Goal: Task Accomplishment & Management: Manage account settings

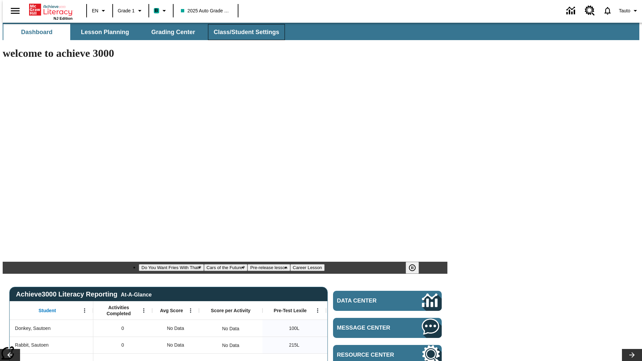
click at [243, 32] on span "Class/Student Settings" at bounding box center [247, 32] width 66 height 8
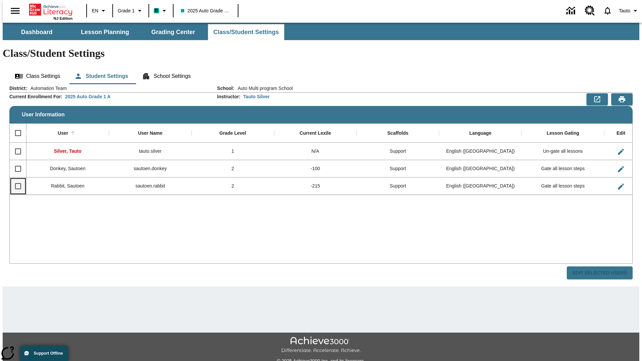
click at [15, 179] on input "Select row" at bounding box center [18, 186] width 14 height 14
checkbox input "true"
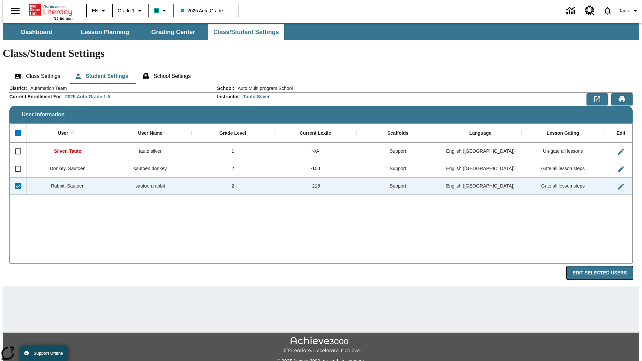
click at [605, 267] on button "Edit Selected Users" at bounding box center [600, 273] width 66 height 13
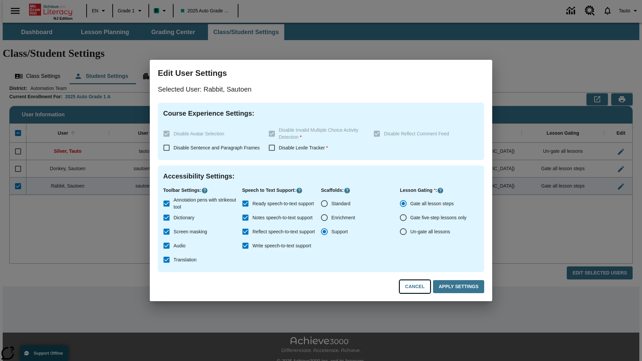
click at [418, 287] on button "Cancel" at bounding box center [415, 286] width 31 height 13
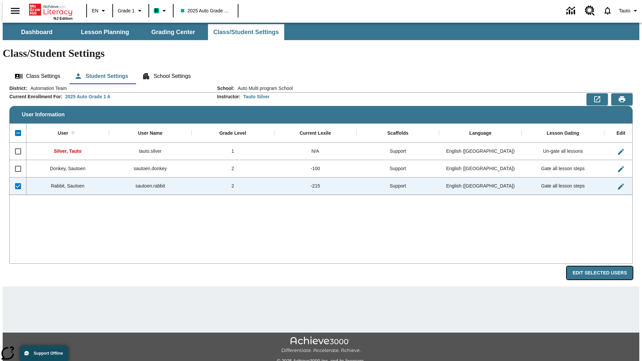
click at [605, 267] on button "Edit Selected Users" at bounding box center [600, 273] width 66 height 13
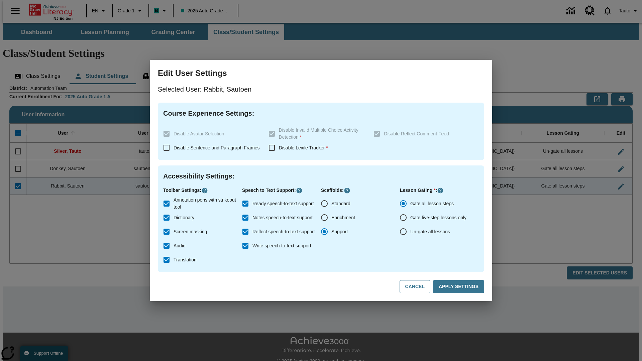
click at [245, 204] on input "Ready speech-to-text support" at bounding box center [245, 204] width 14 height 14
checkbox input "false"
click at [460, 287] on button "Apply Settings" at bounding box center [458, 286] width 51 height 13
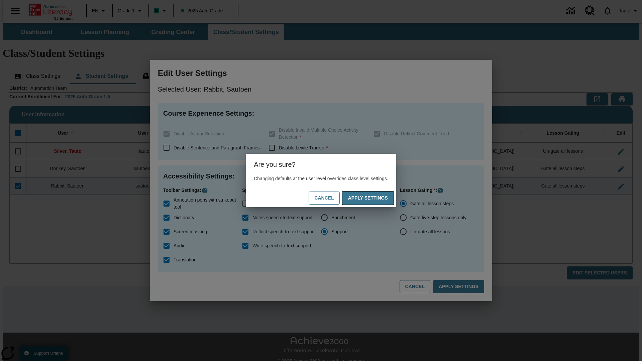
click at [375, 198] on button "Apply Settings" at bounding box center [367, 198] width 51 height 13
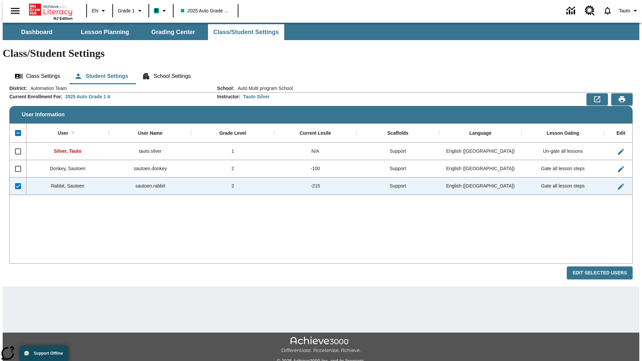
checkbox input "false"
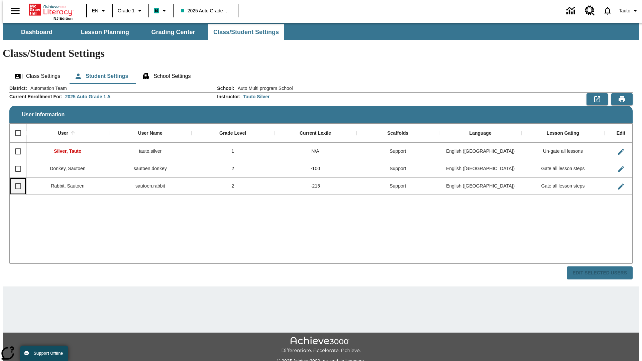
click at [15, 179] on input "Select row" at bounding box center [18, 186] width 14 height 14
checkbox input "true"
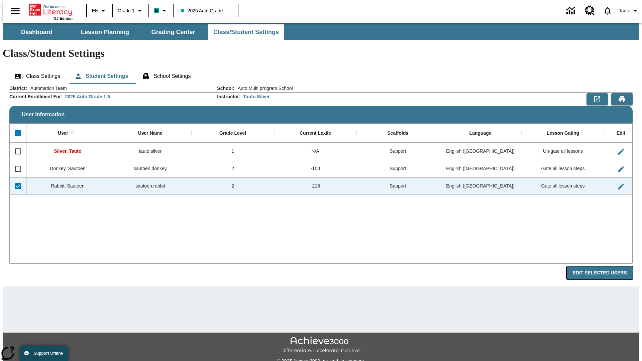
click at [605, 267] on button "Edit Selected Users" at bounding box center [600, 273] width 66 height 13
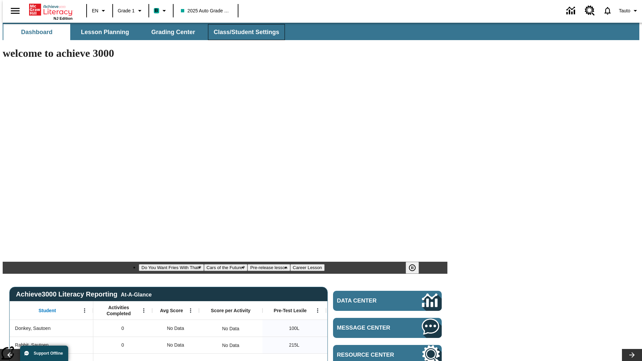
click at [243, 32] on span "Class/Student Settings" at bounding box center [247, 32] width 66 height 8
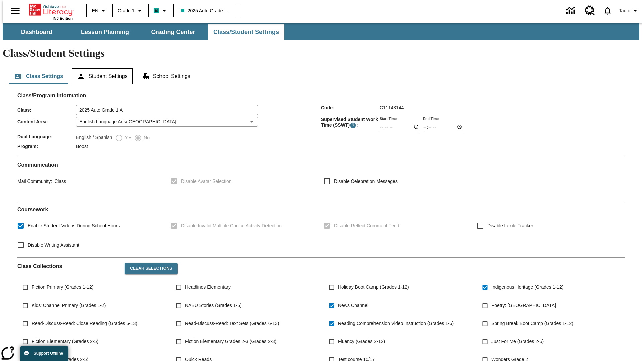
click at [101, 68] on button "Student Settings" at bounding box center [102, 76] width 61 height 16
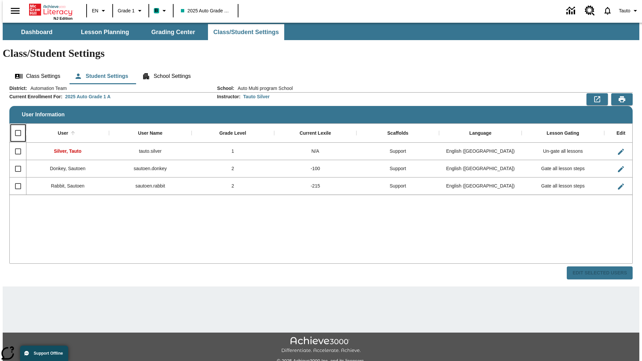
click at [15, 126] on input "Select all rows" at bounding box center [18, 133] width 14 height 14
checkbox input "true"
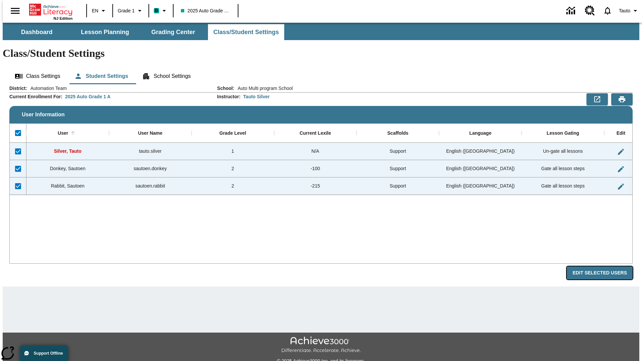
click at [605, 267] on button "Edit Selected Users" at bounding box center [600, 273] width 66 height 13
